Goal: Information Seeking & Learning: Learn about a topic

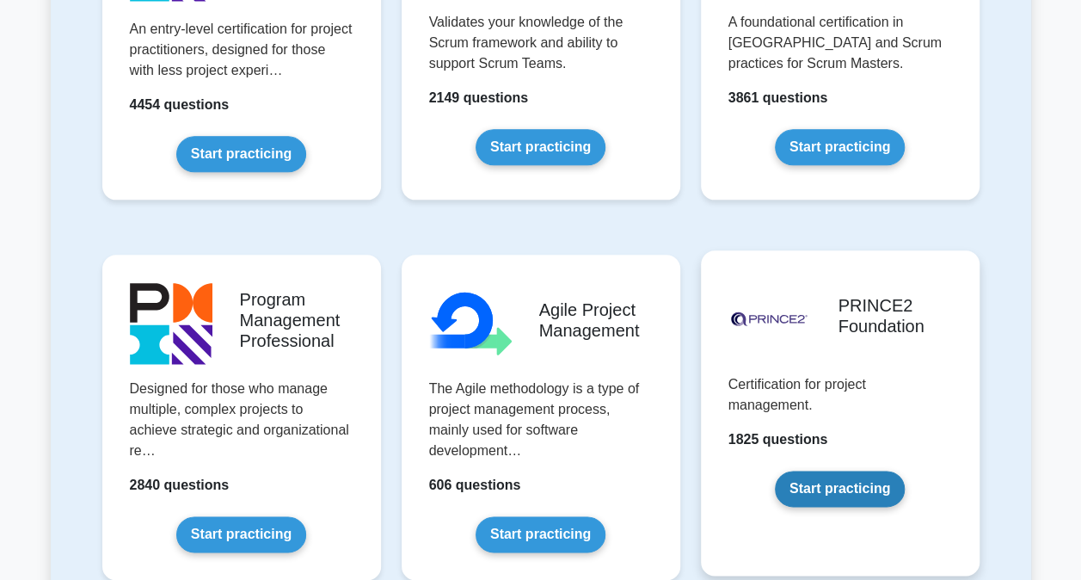
scroll to position [1032, 0]
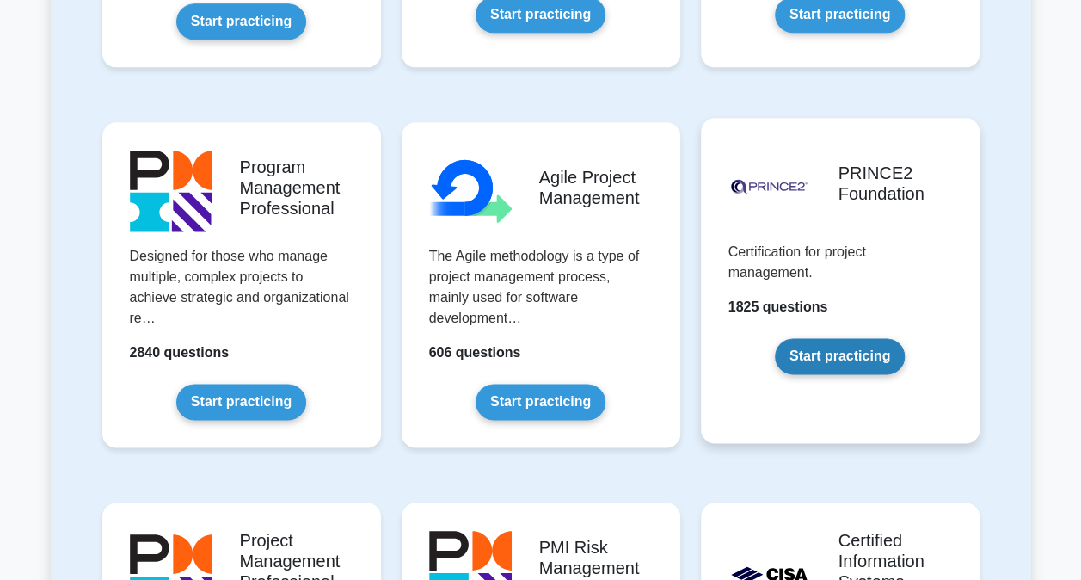
click at [851, 348] on link "Start practicing" at bounding box center [840, 356] width 130 height 36
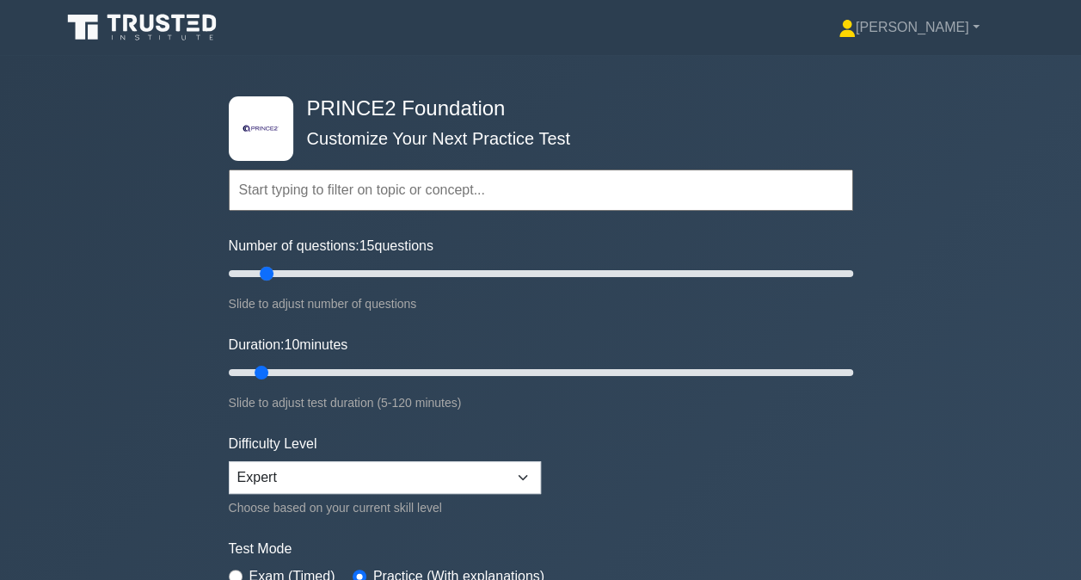
drag, startPoint x: 249, startPoint y: 270, endPoint x: 261, endPoint y: 270, distance: 12.0
type input "15"
click at [261, 270] on input "Number of questions: 15 questions" at bounding box center [541, 273] width 624 height 21
drag, startPoint x: 258, startPoint y: 371, endPoint x: 342, endPoint y: 370, distance: 84.3
type input "25"
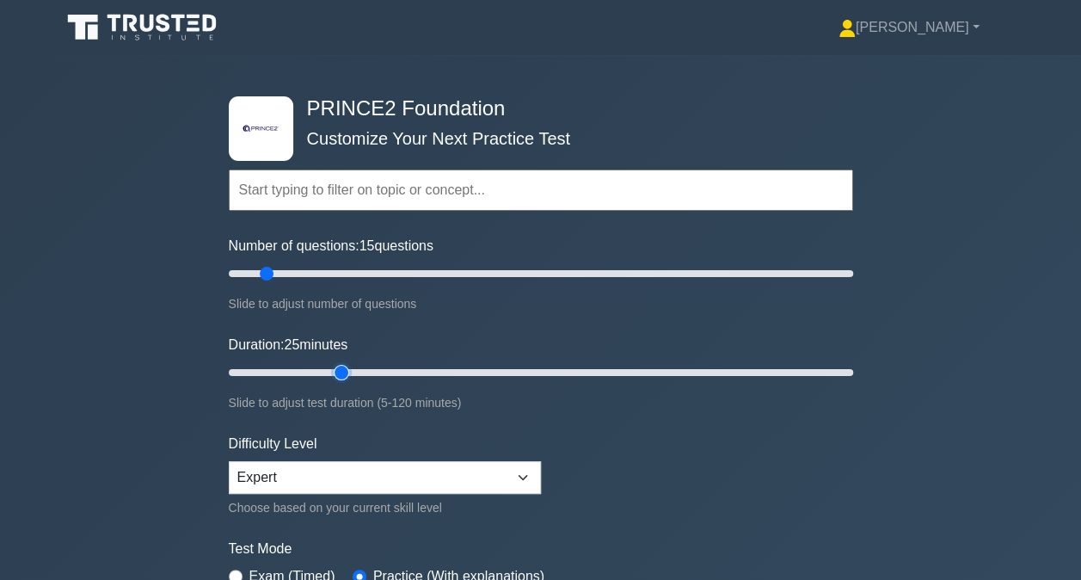
click at [342, 370] on input "Duration: 25 minutes" at bounding box center [541, 372] width 624 height 21
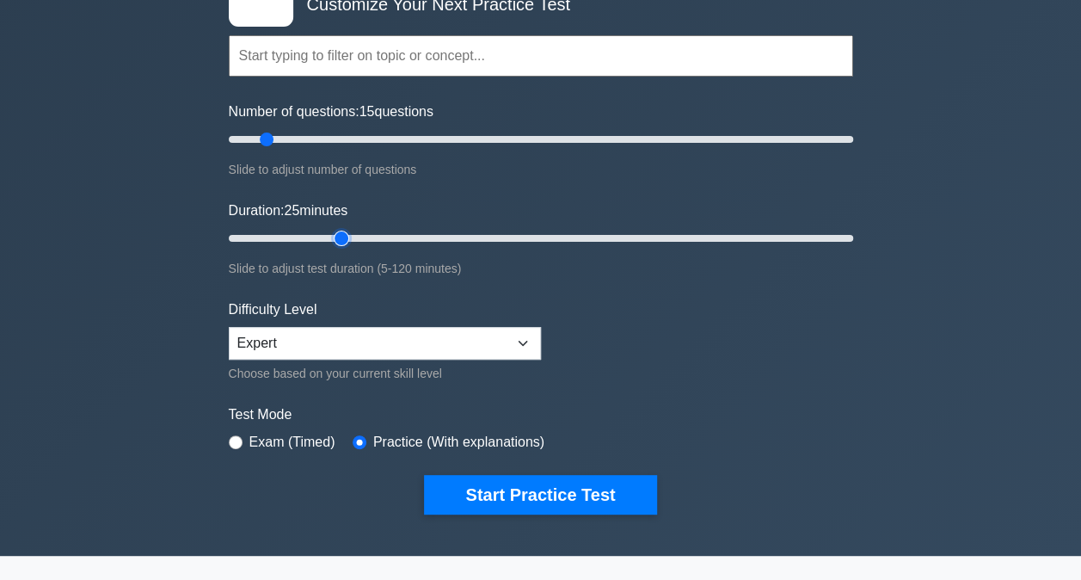
scroll to position [258, 0]
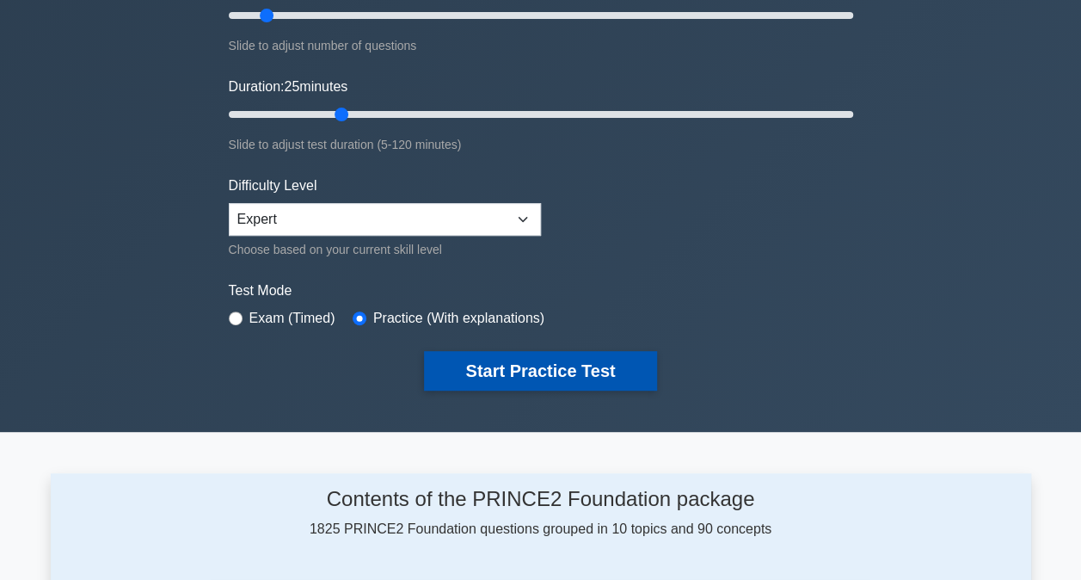
click at [474, 375] on button "Start Practice Test" at bounding box center [540, 371] width 232 height 40
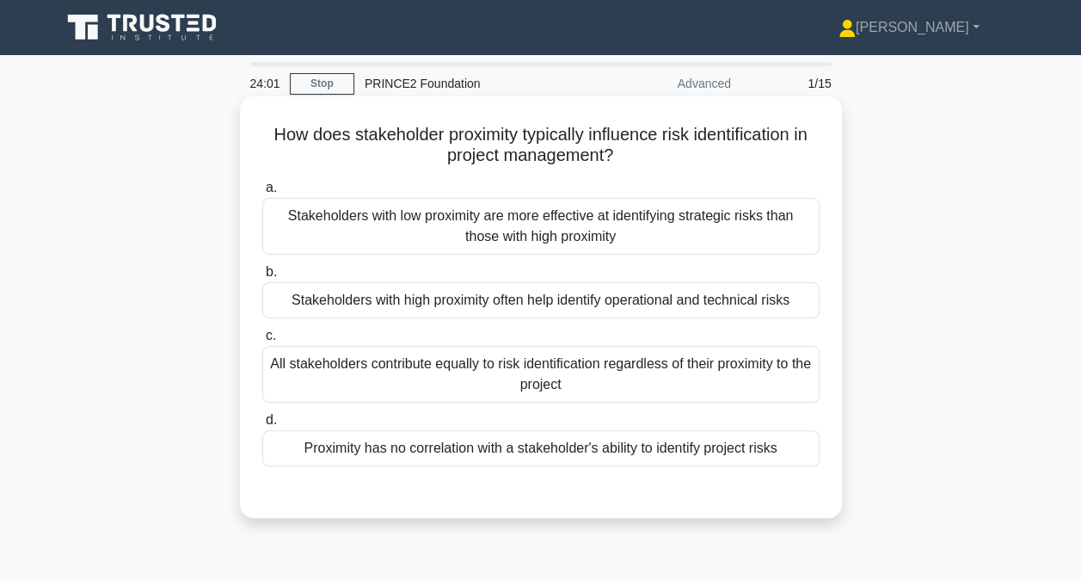
click at [579, 384] on div "All stakeholders contribute equally to risk identification regardless of their …" at bounding box center [540, 374] width 557 height 57
click at [262, 341] on input "c. All stakeholders contribute equally to risk identification regardless of the…" at bounding box center [262, 335] width 0 height 11
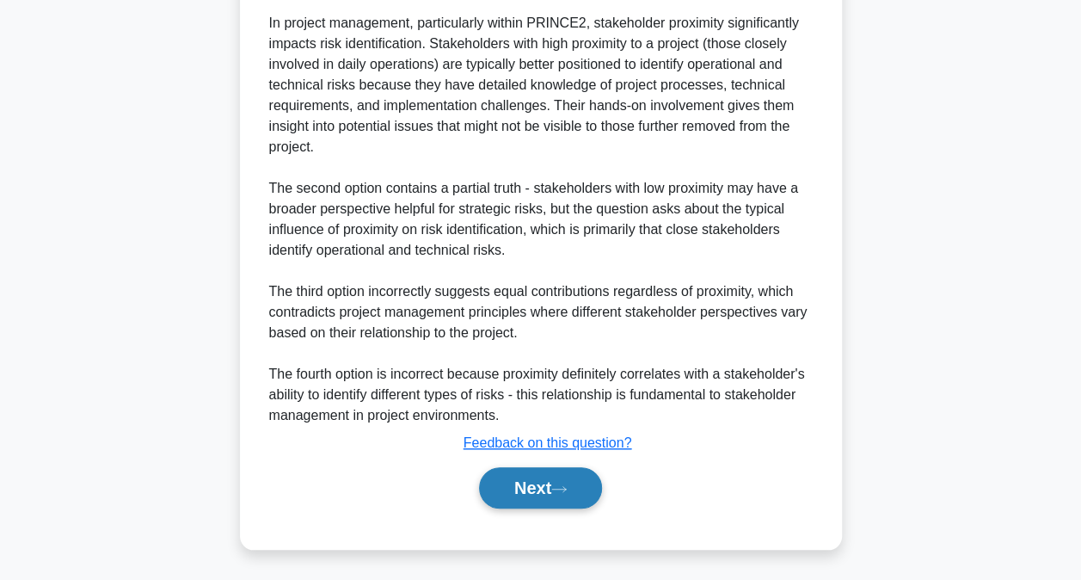
click at [573, 472] on button "Next" at bounding box center [540, 487] width 123 height 41
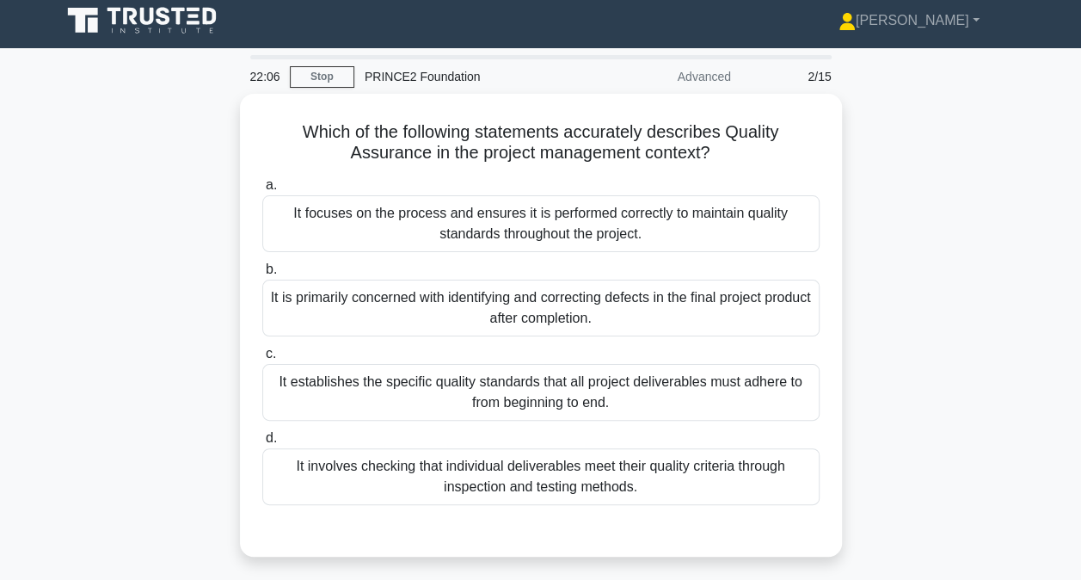
scroll to position [5, 0]
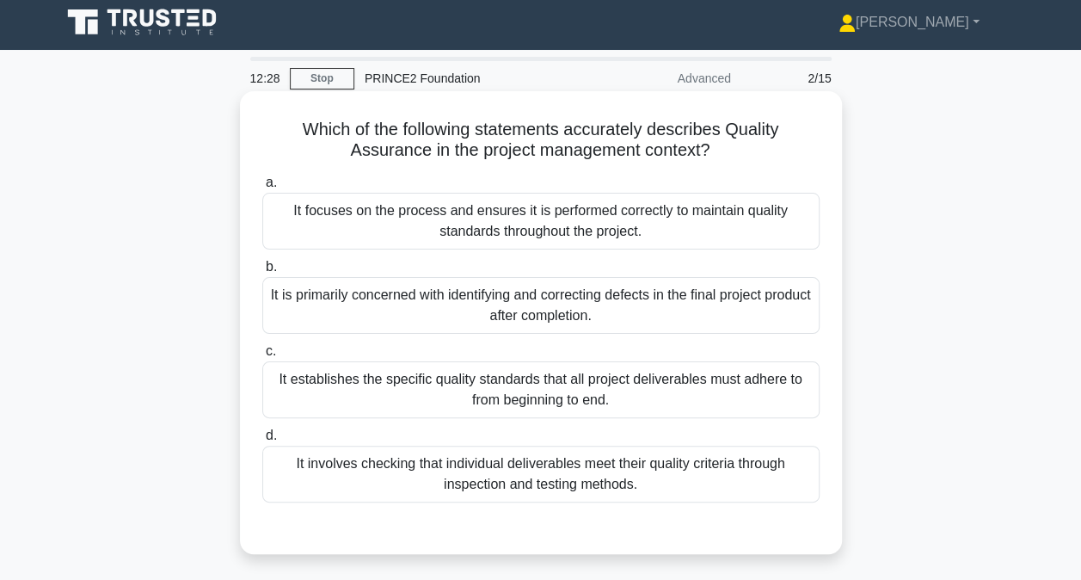
click at [476, 224] on div "It focuses on the process and ensures it is performed correctly to maintain qua…" at bounding box center [540, 221] width 557 height 57
click at [262, 188] on input "a. It focuses on the process and ensures it is performed correctly to maintain …" at bounding box center [262, 182] width 0 height 11
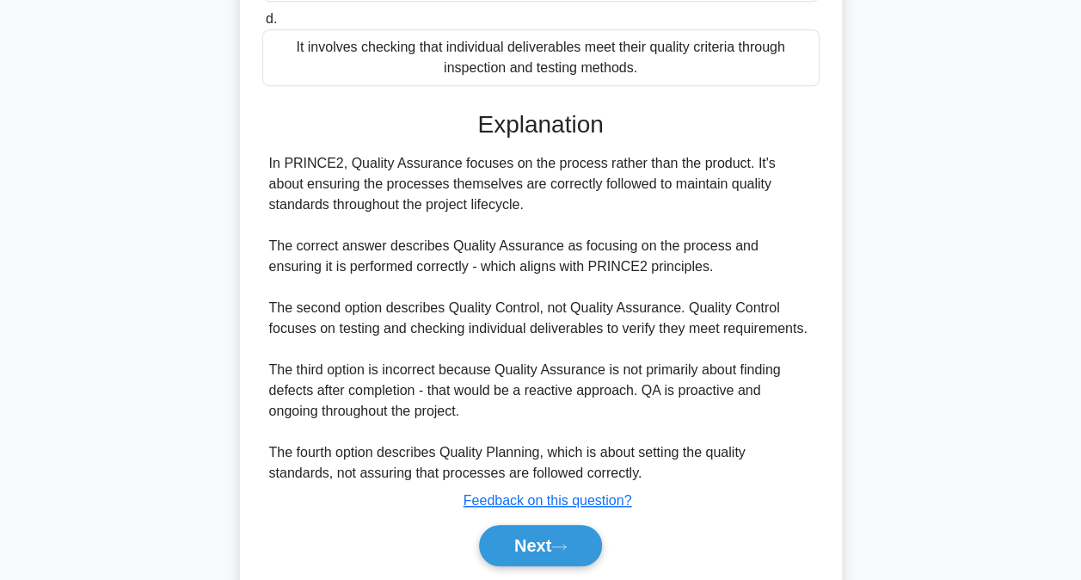
scroll to position [478, 0]
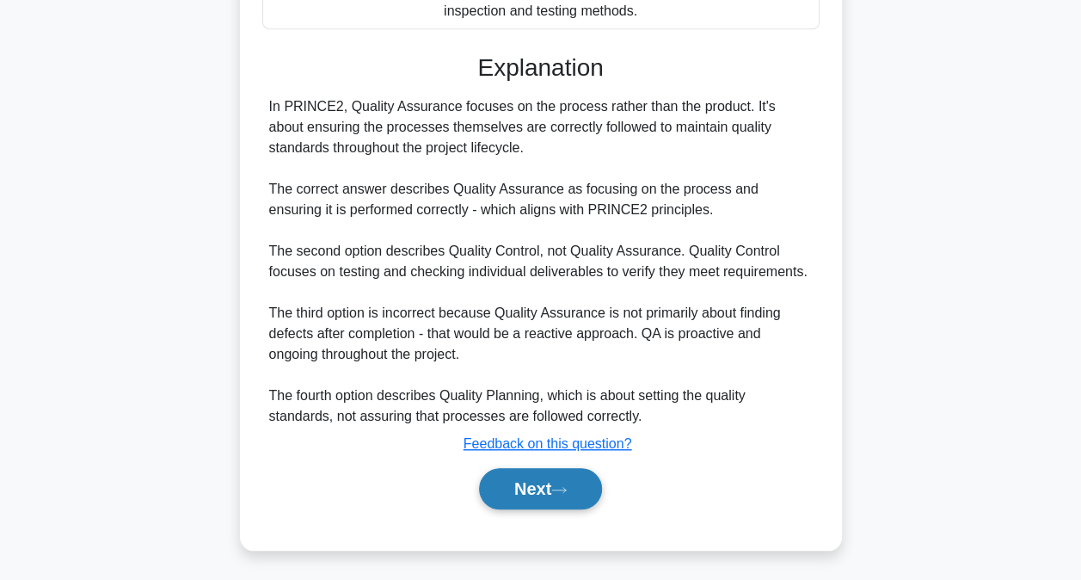
click at [554, 483] on button "Next" at bounding box center [540, 488] width 123 height 41
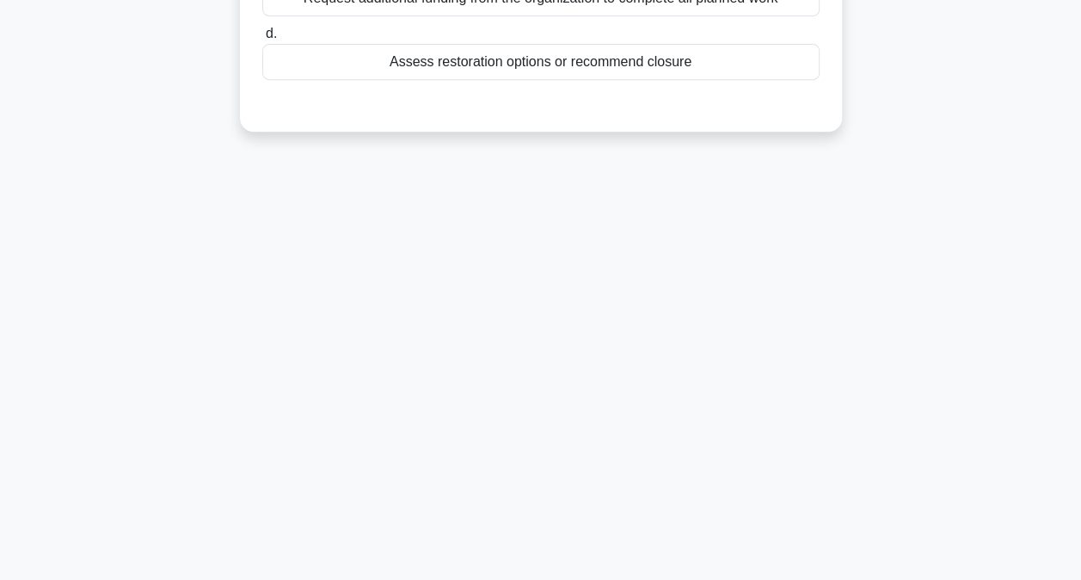
scroll to position [91, 0]
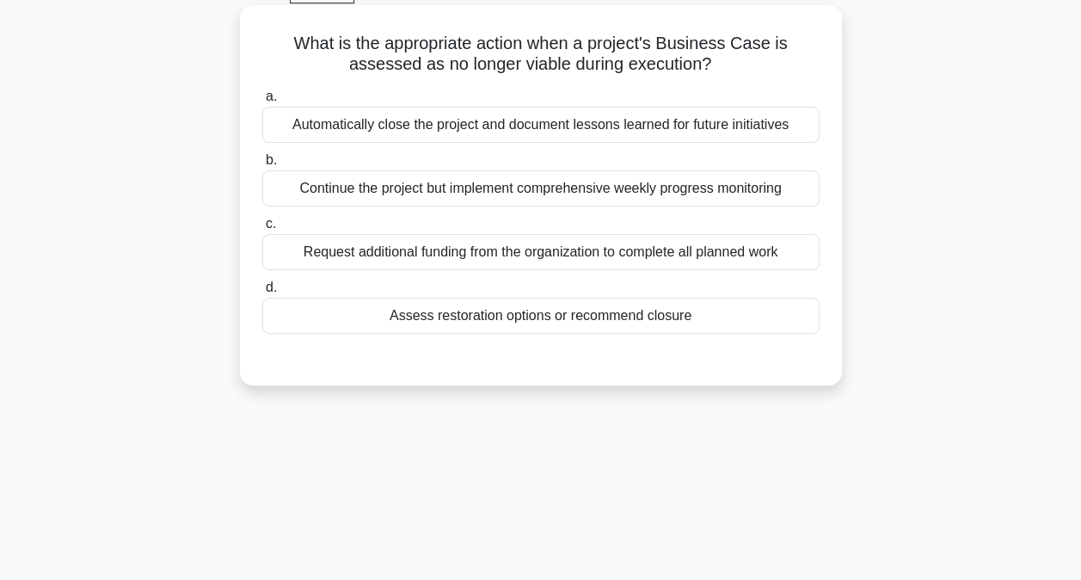
click at [541, 127] on div "Automatically close the project and document lessons learned for future initiat…" at bounding box center [540, 125] width 557 height 36
click at [262, 102] on input "a. Automatically close the project and document lessons learned for future init…" at bounding box center [262, 96] width 0 height 11
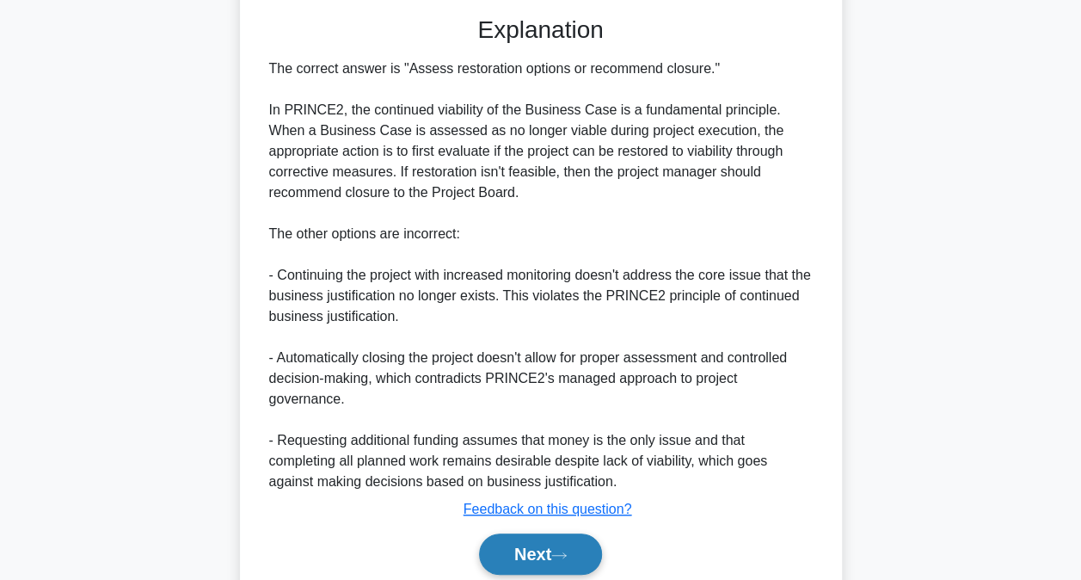
click at [507, 533] on button "Next" at bounding box center [540, 553] width 123 height 41
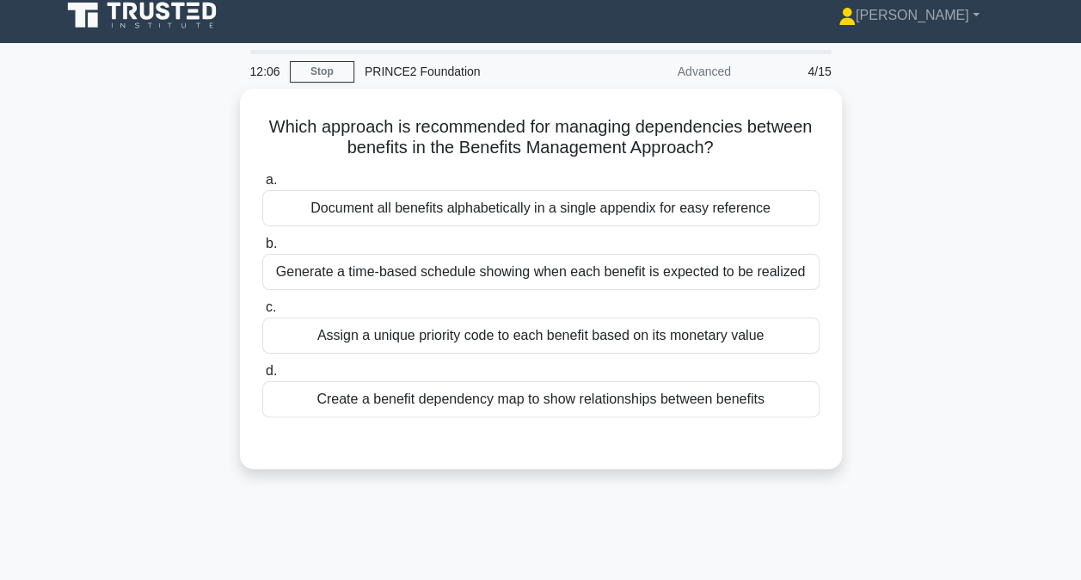
scroll to position [5, 0]
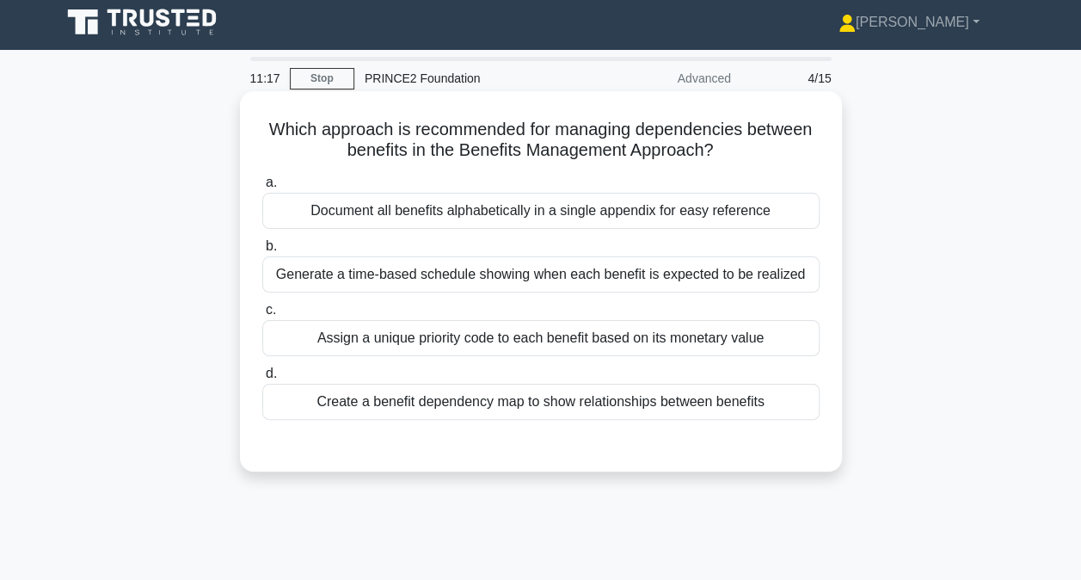
click at [531, 208] on div "Document all benefits alphabetically in a single appendix for easy reference" at bounding box center [540, 211] width 557 height 36
click at [262, 188] on input "a. Document all benefits alphabetically in a single appendix for easy reference" at bounding box center [262, 182] width 0 height 11
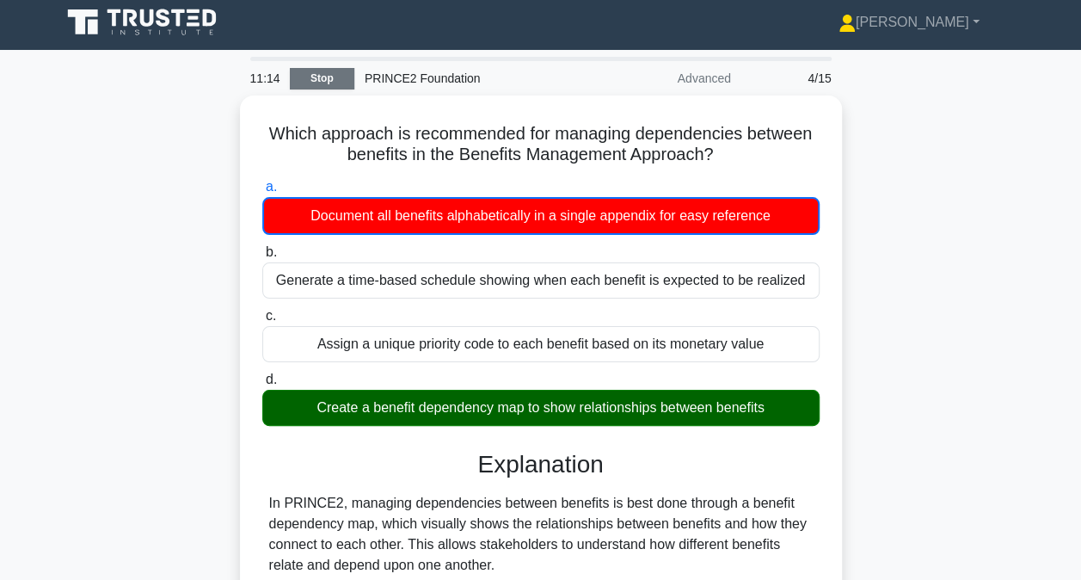
click at [341, 77] on link "Stop" at bounding box center [322, 79] width 65 height 22
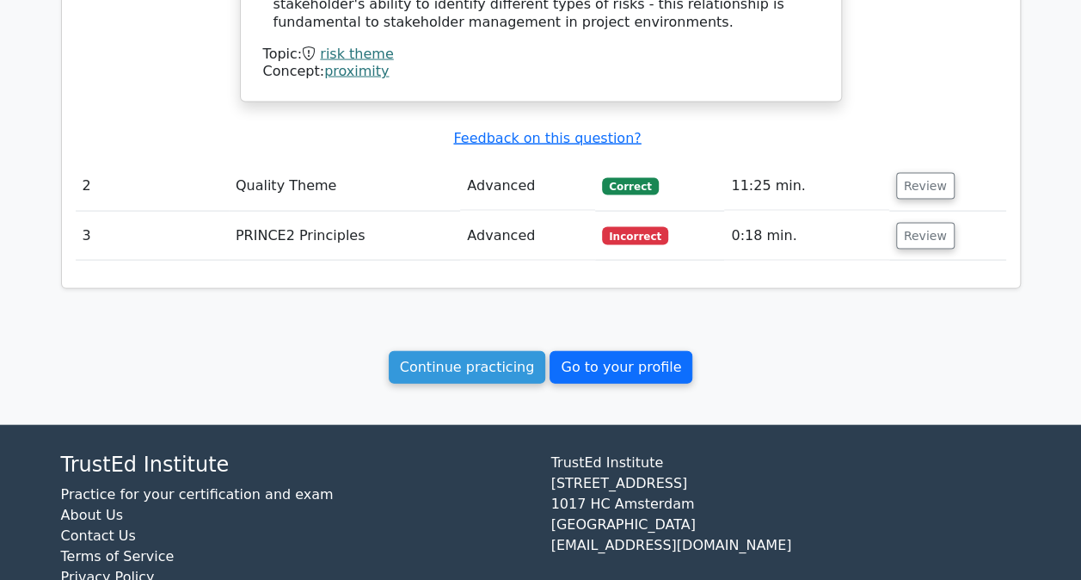
scroll to position [1722, 0]
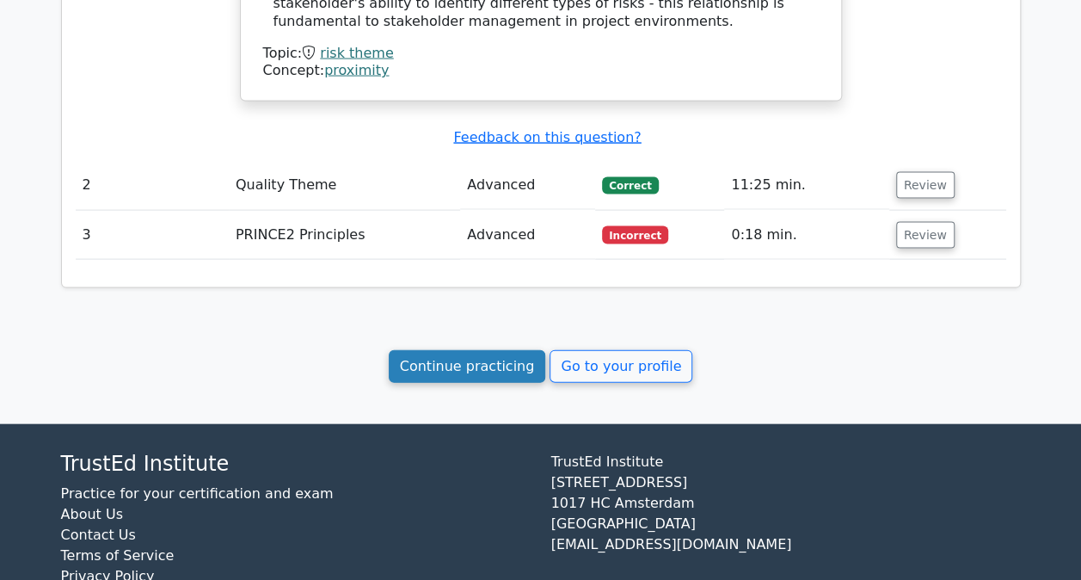
click at [526, 350] on link "Continue practicing" at bounding box center [467, 366] width 157 height 33
